Goal: Transaction & Acquisition: Book appointment/travel/reservation

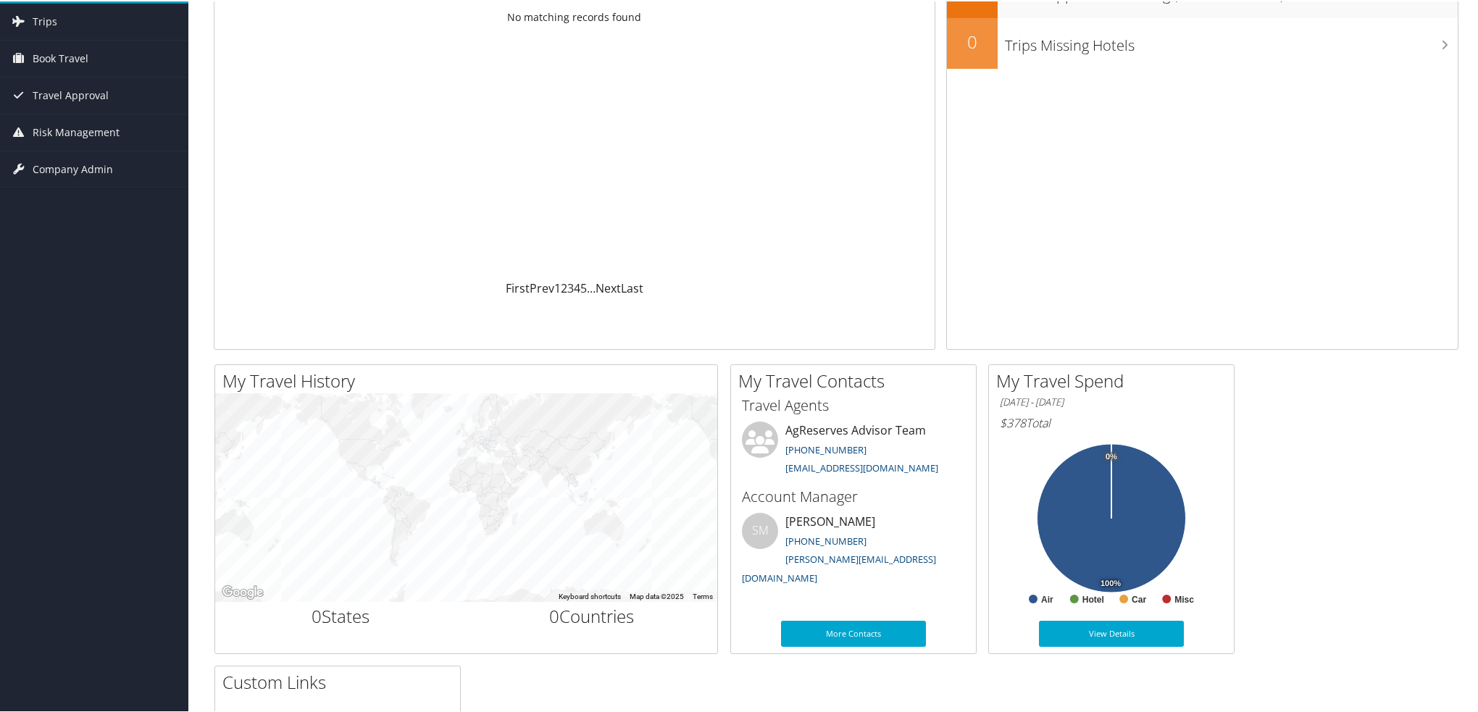
scroll to position [145, 0]
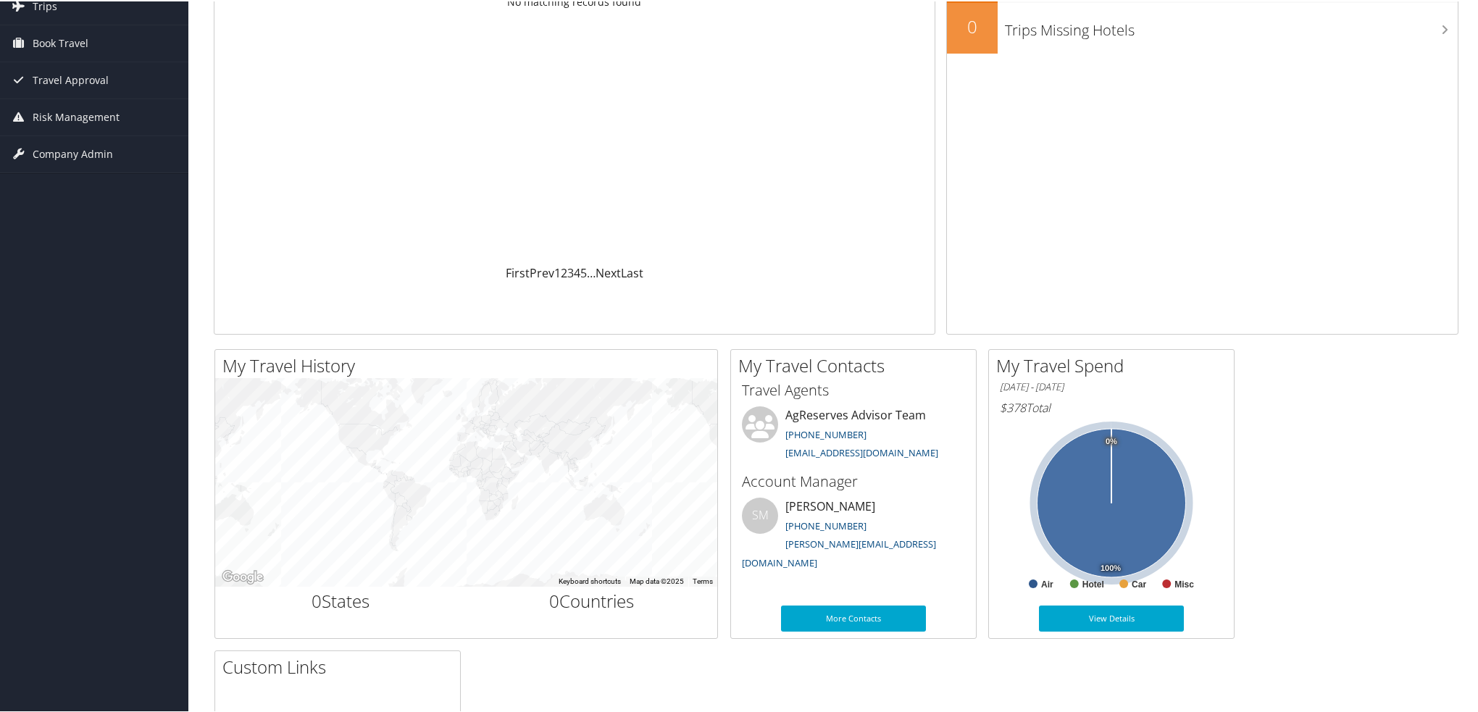
click at [1088, 506] on icon at bounding box center [1112, 502] width 149 height 149
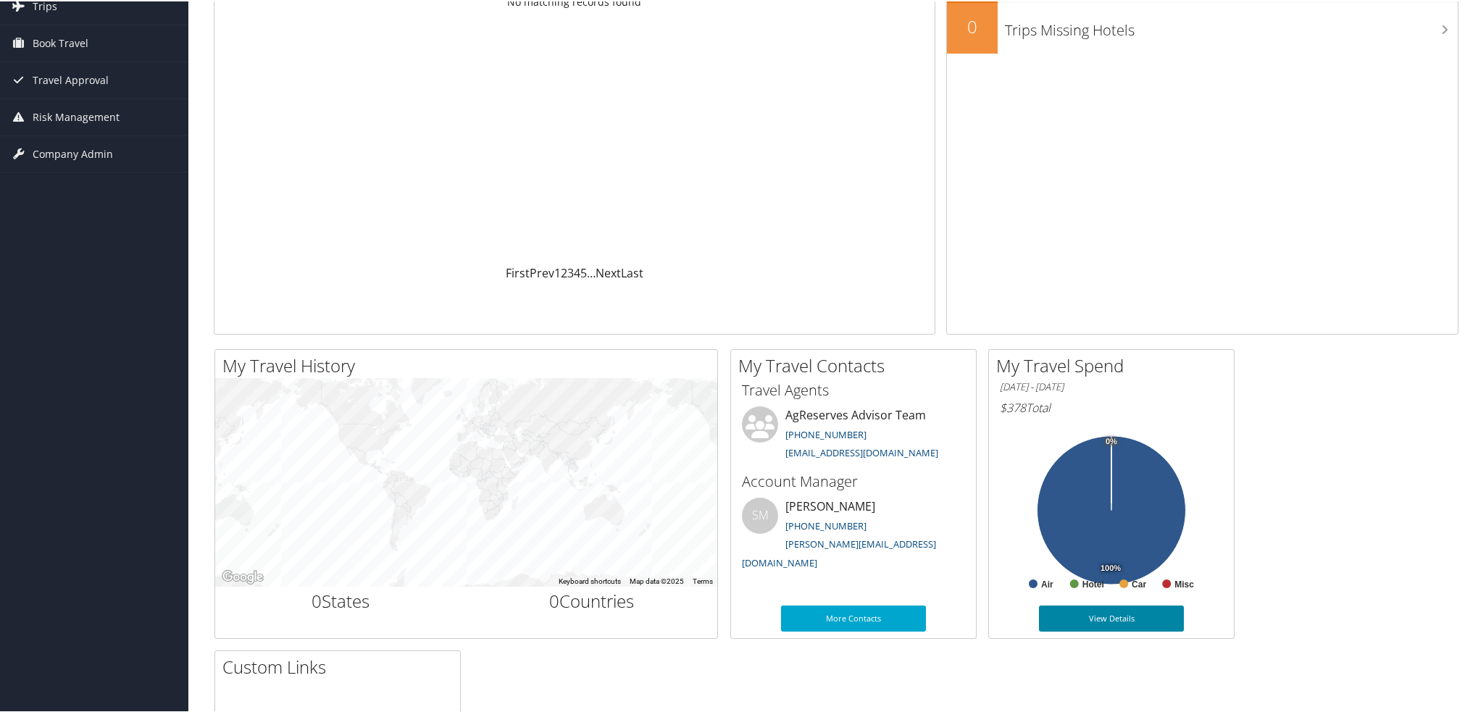
click at [1094, 607] on link "View Details" at bounding box center [1111, 617] width 145 height 26
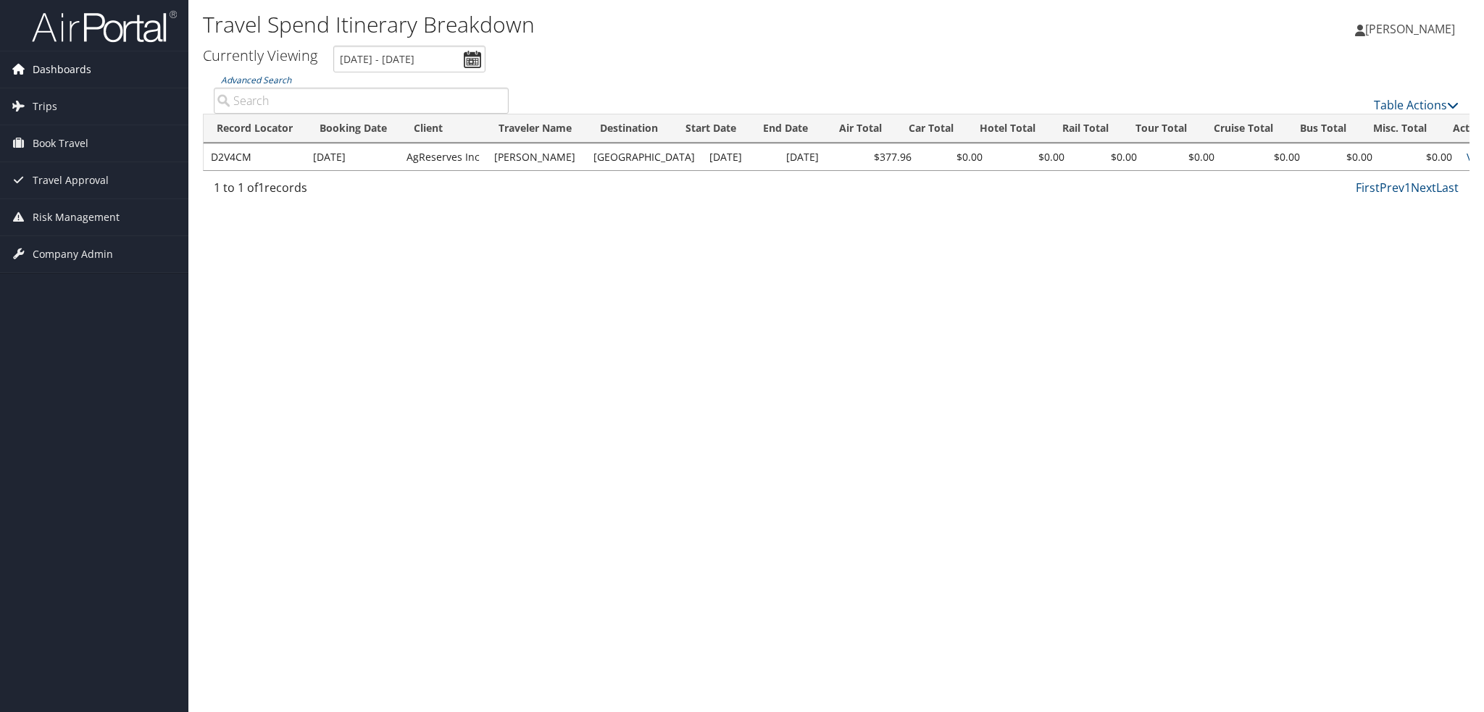
click at [133, 74] on link "Dashboards" at bounding box center [94, 69] width 188 height 36
click at [70, 147] on link "Trips" at bounding box center [94, 150] width 188 height 36
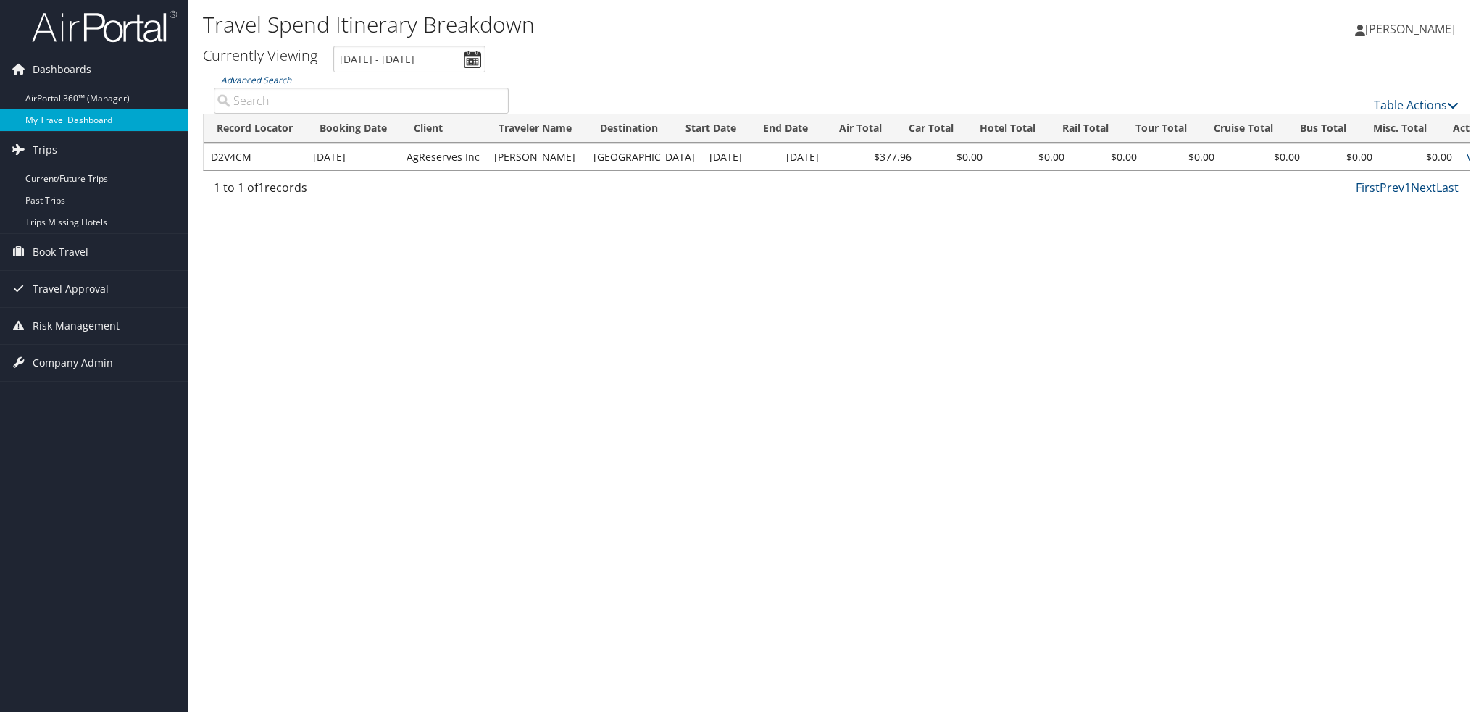
click at [59, 117] on link "My Travel Dashboard" at bounding box center [94, 120] width 188 height 22
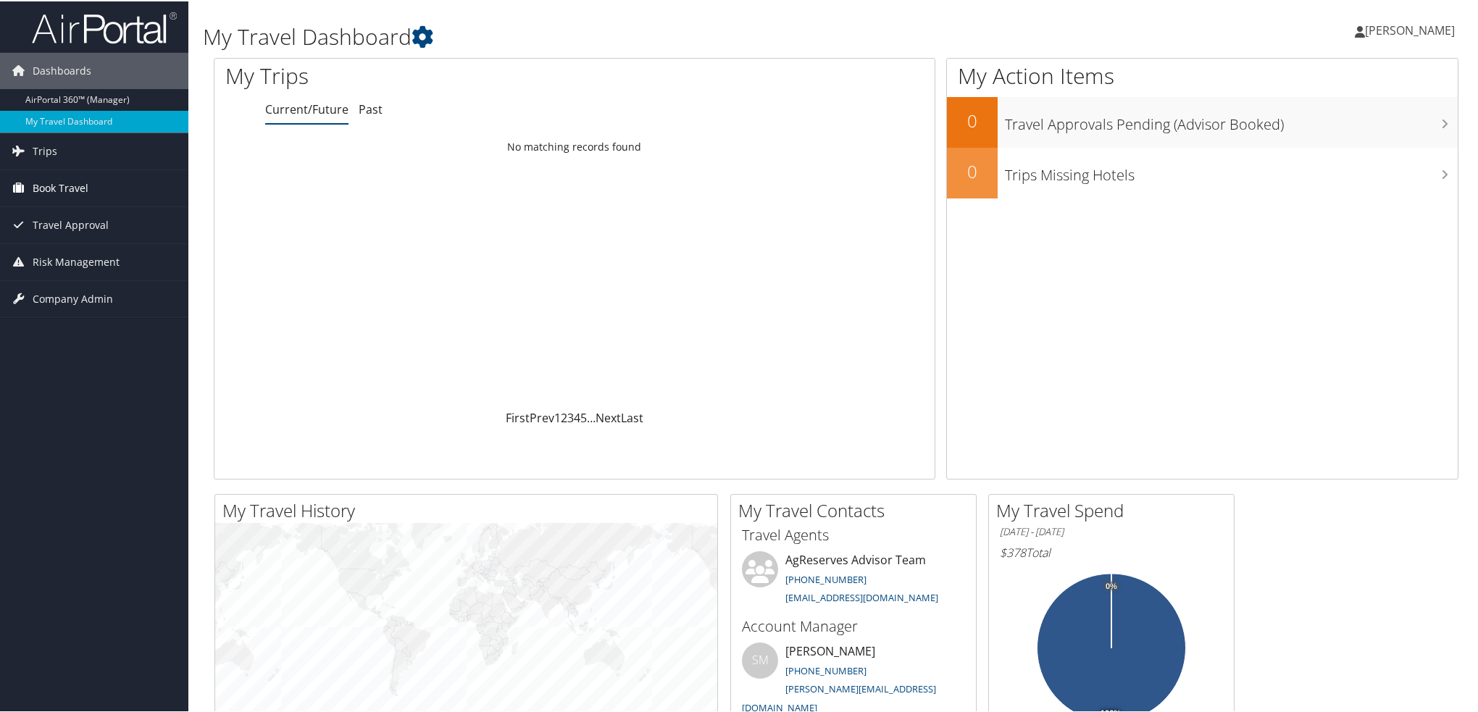
click at [81, 191] on span "Book Travel" at bounding box center [61, 187] width 56 height 36
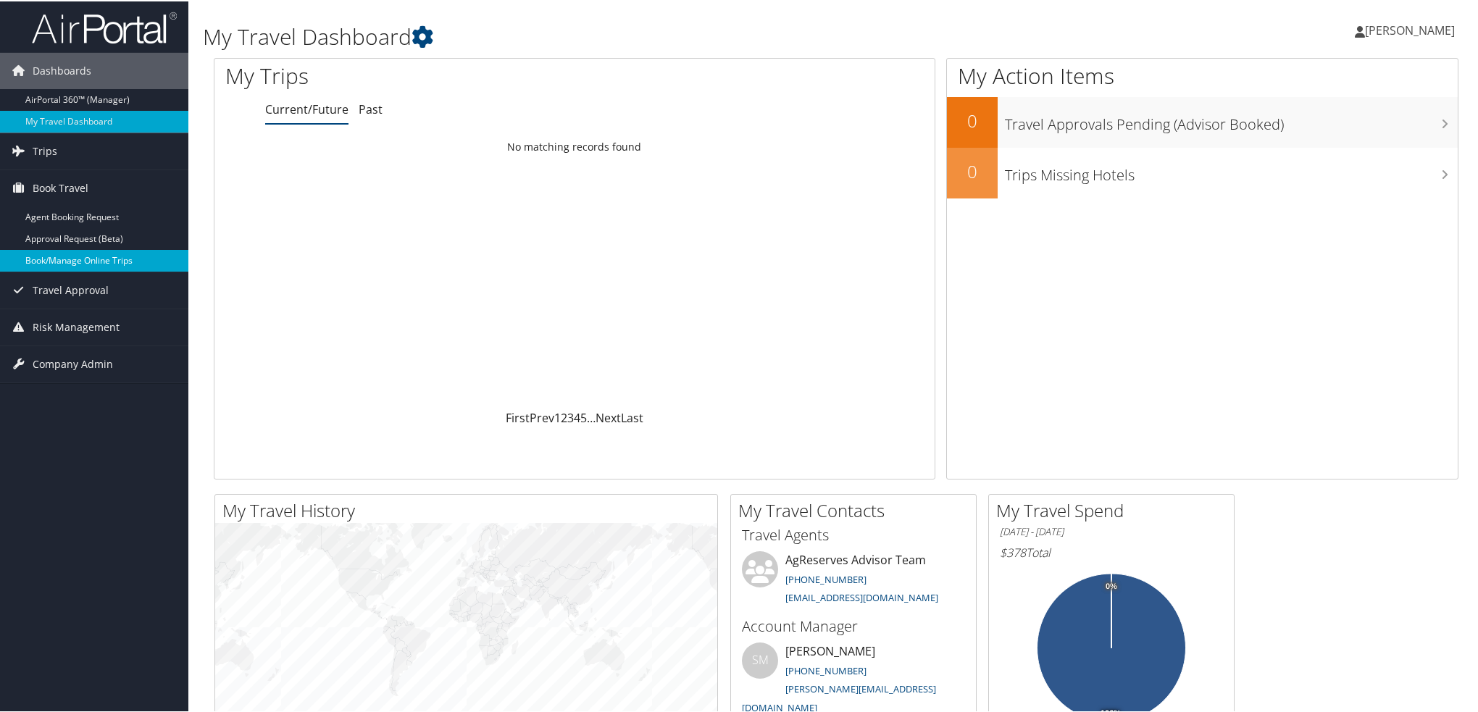
click at [108, 262] on link "Book/Manage Online Trips" at bounding box center [94, 260] width 188 height 22
